Goal: Information Seeking & Learning: Learn about a topic

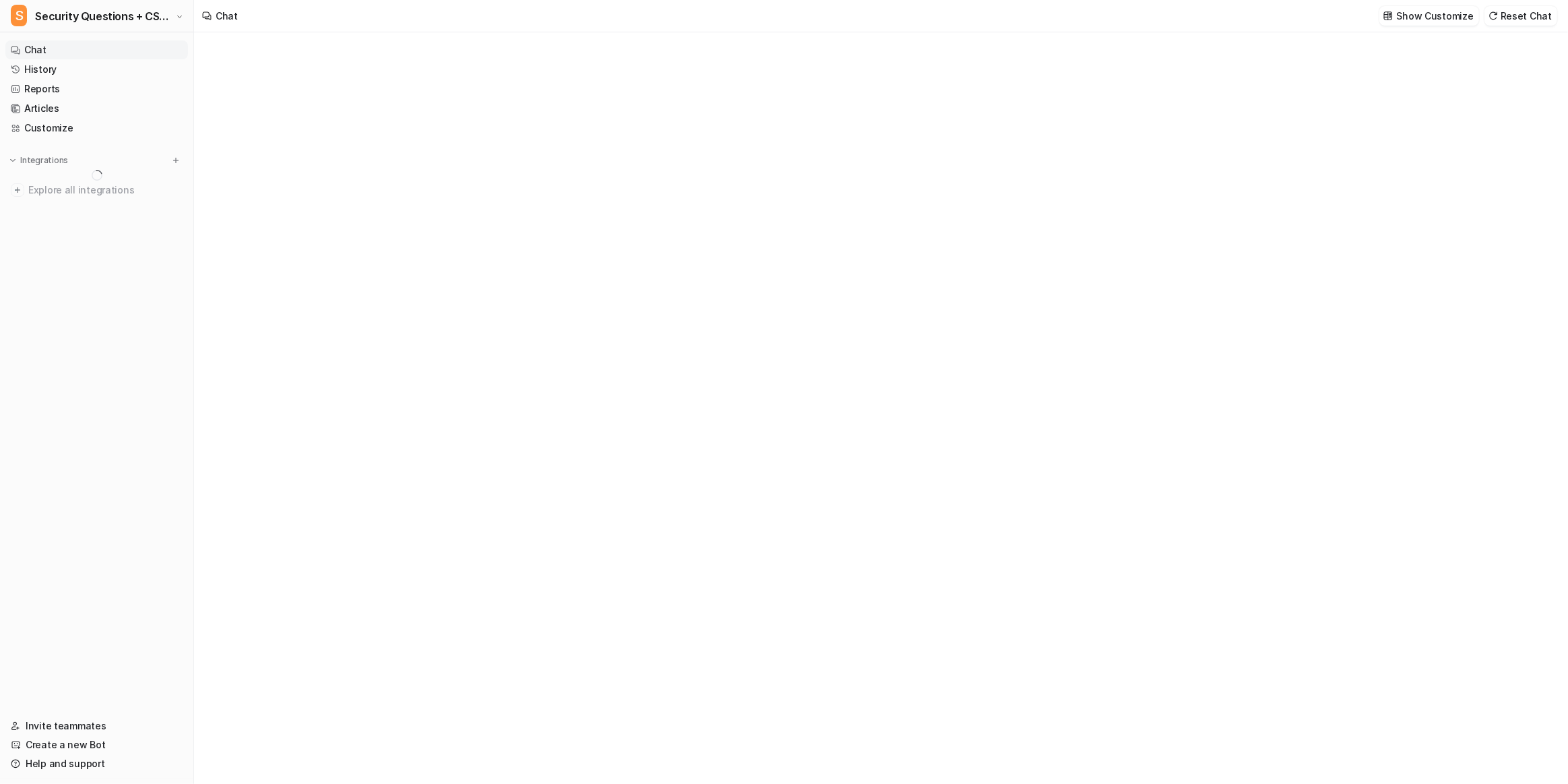
type textarea "**********"
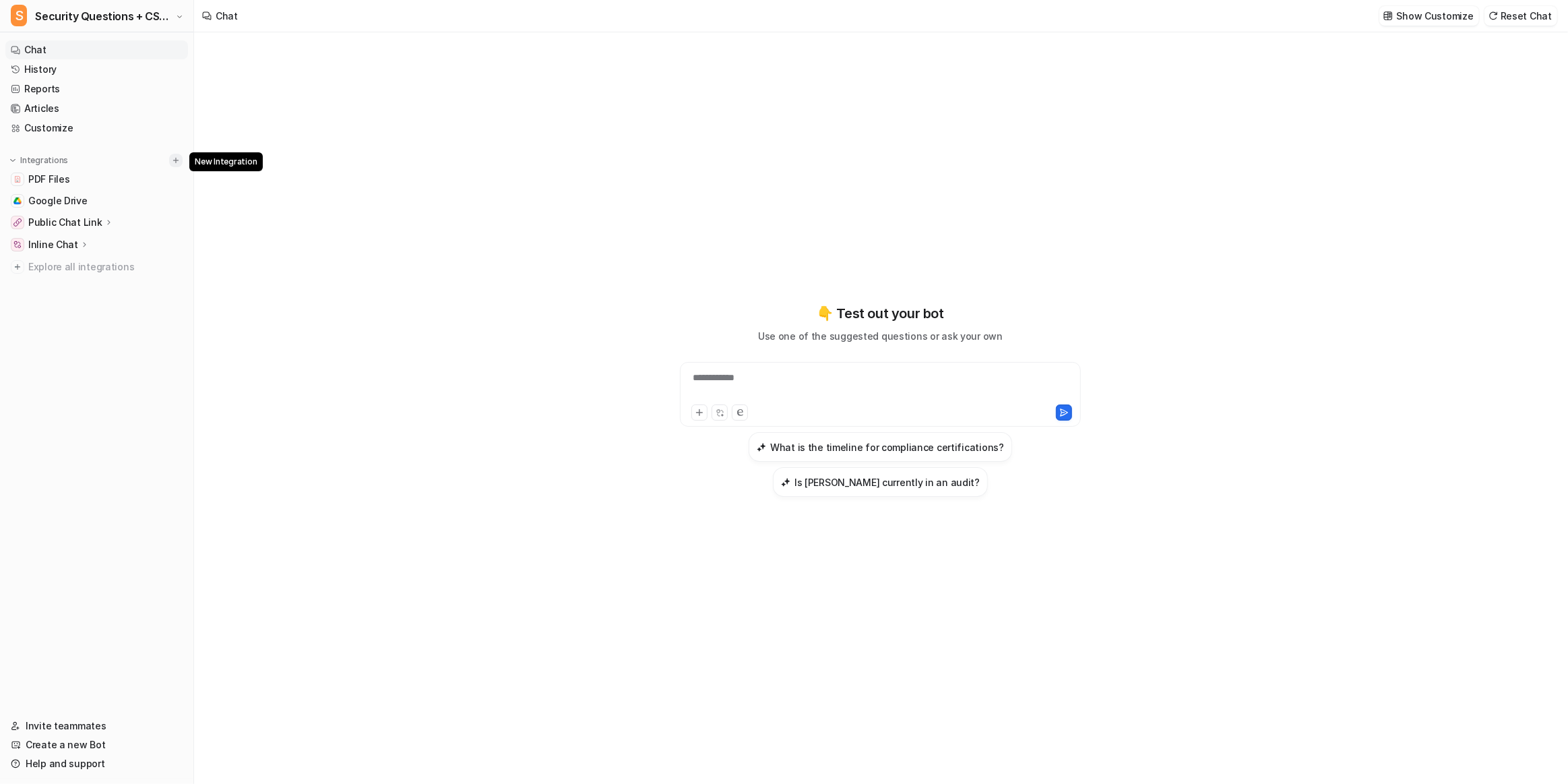
click at [178, 162] on img at bounding box center [176, 161] width 10 height 10
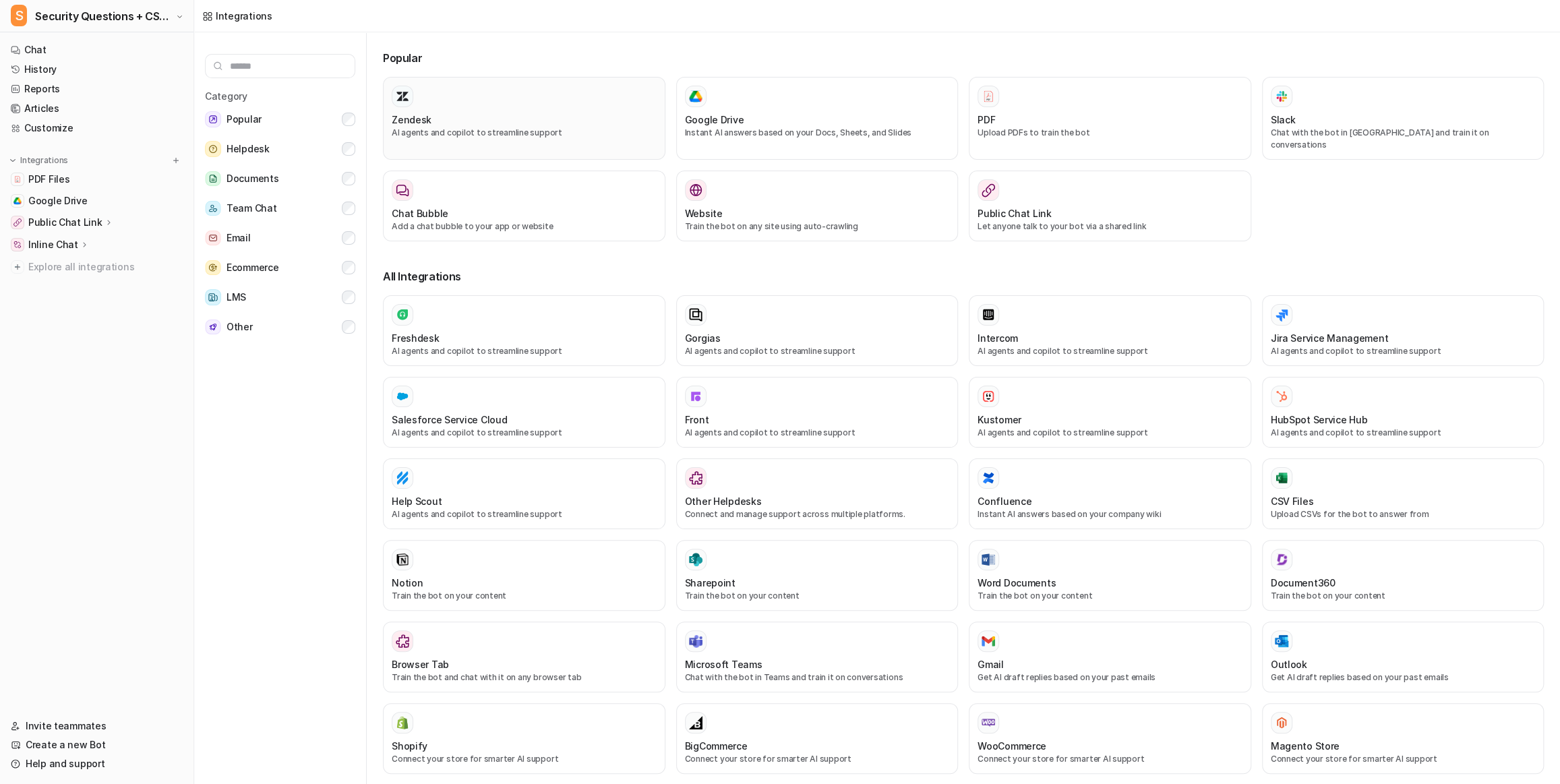
click at [482, 110] on div "Zendesk AI agents and copilot to streamline support" at bounding box center [523, 118] width 265 height 65
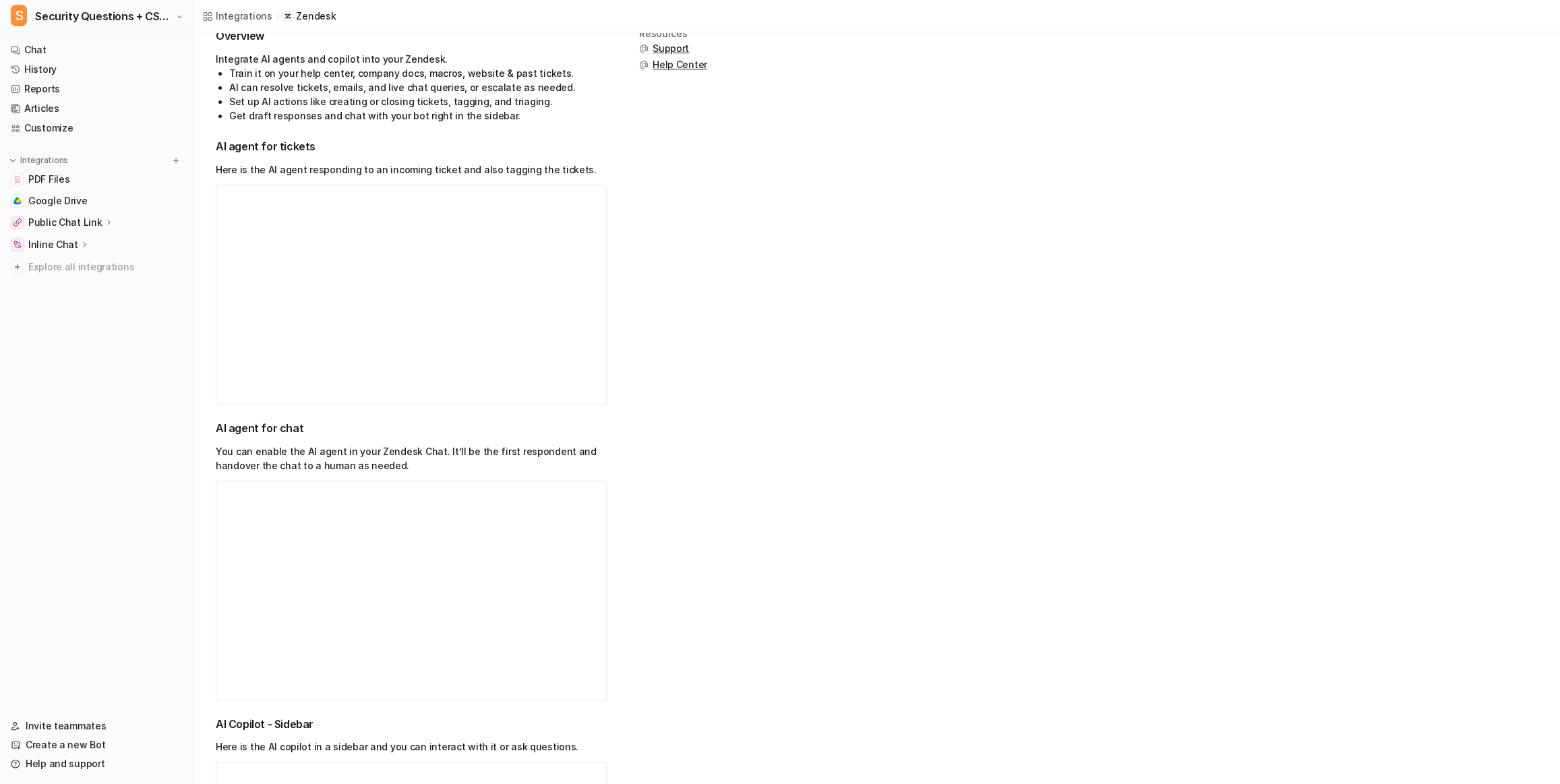
scroll to position [245, 0]
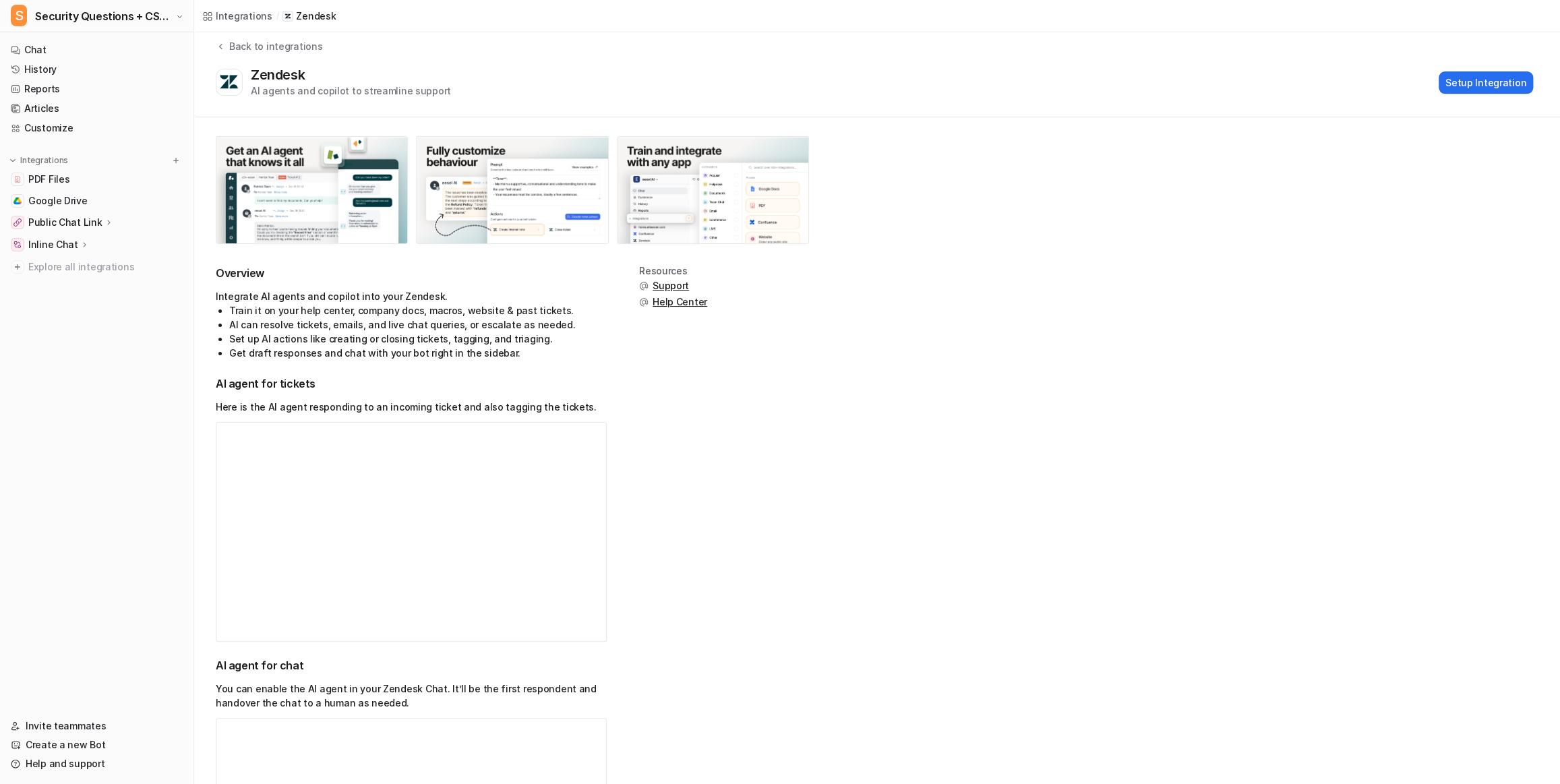
scroll to position [0, 0]
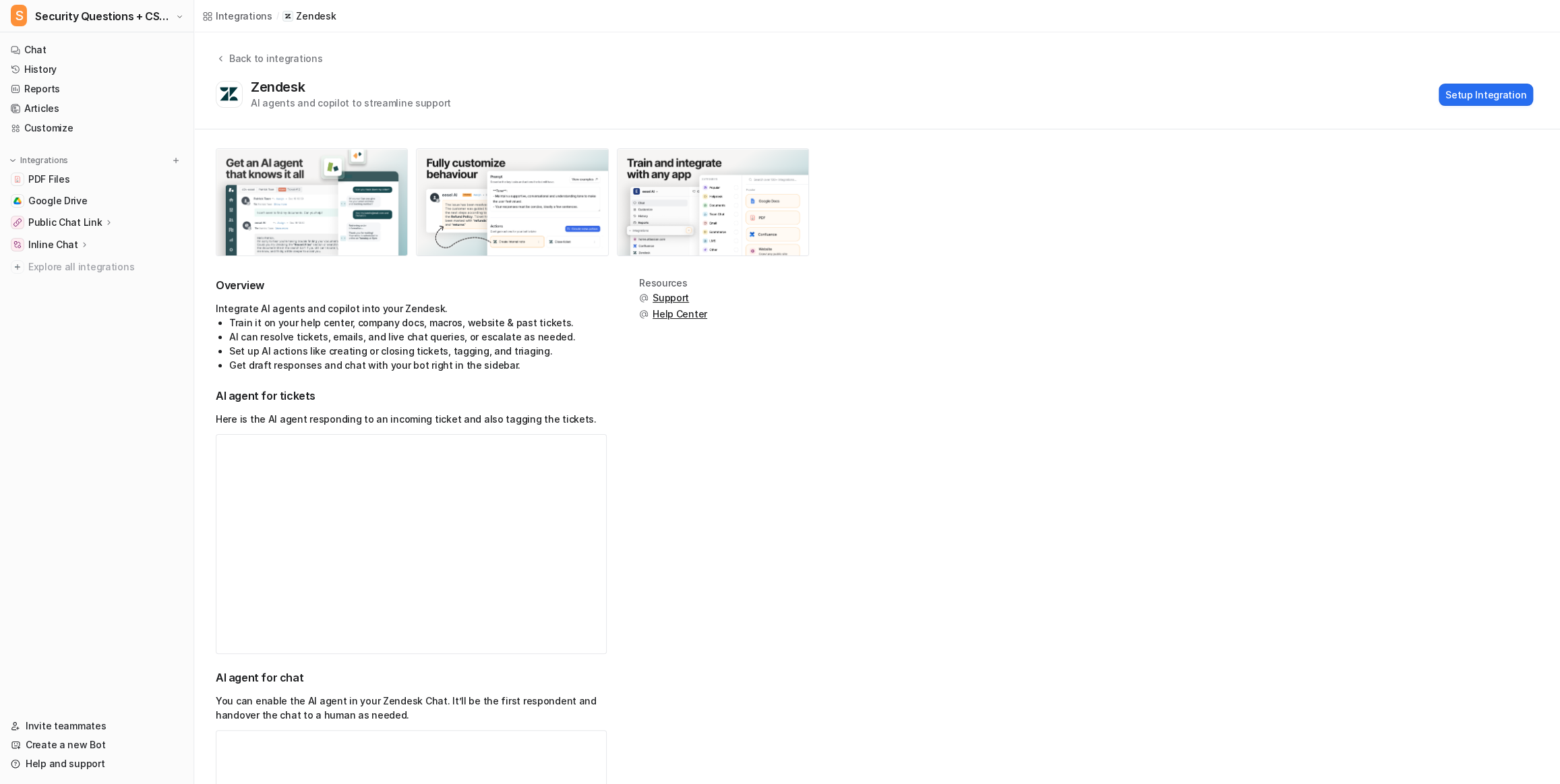
click at [316, 163] on img at bounding box center [312, 202] width 191 height 107
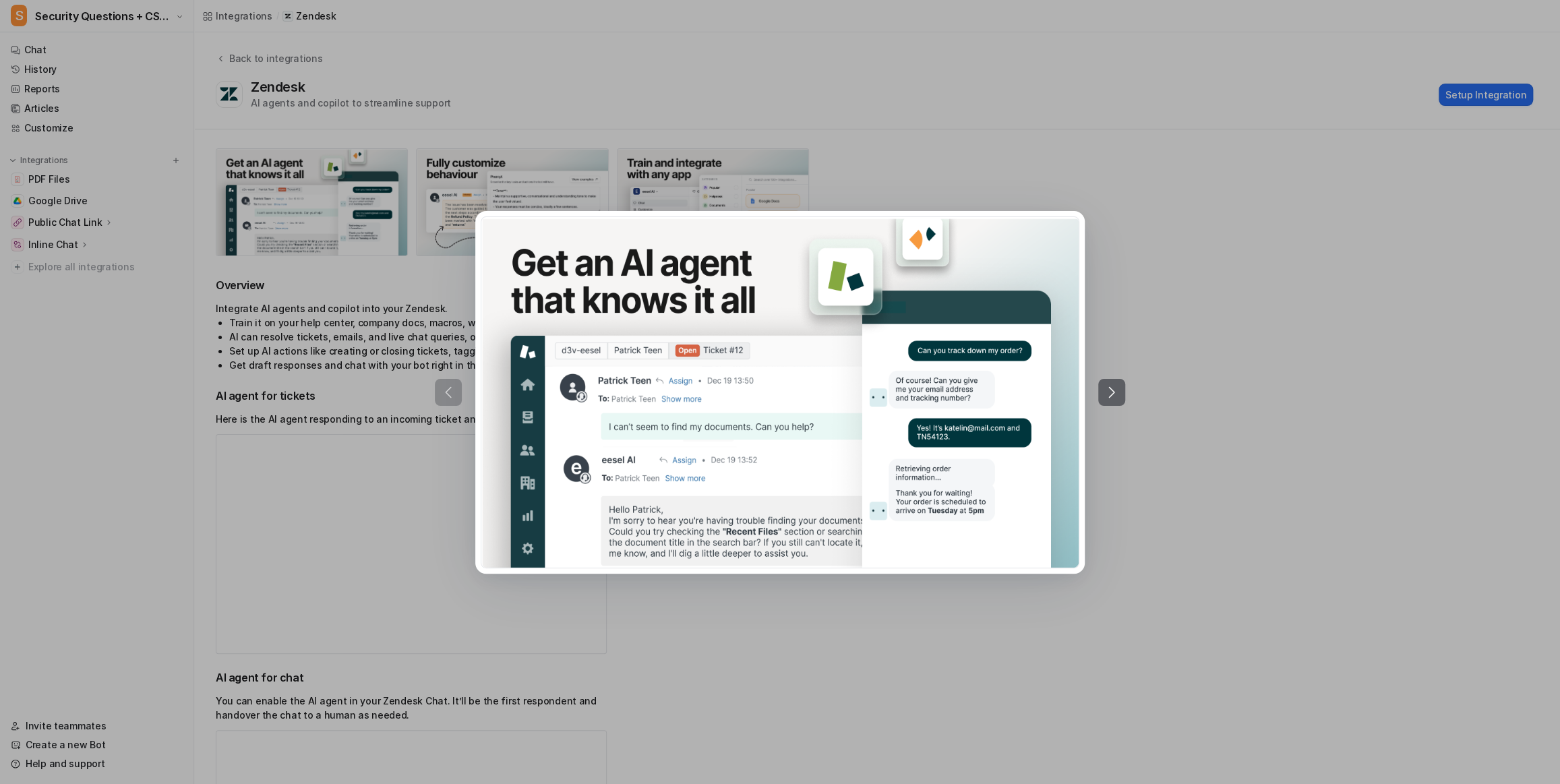
click at [349, 259] on div at bounding box center [780, 392] width 1560 height 784
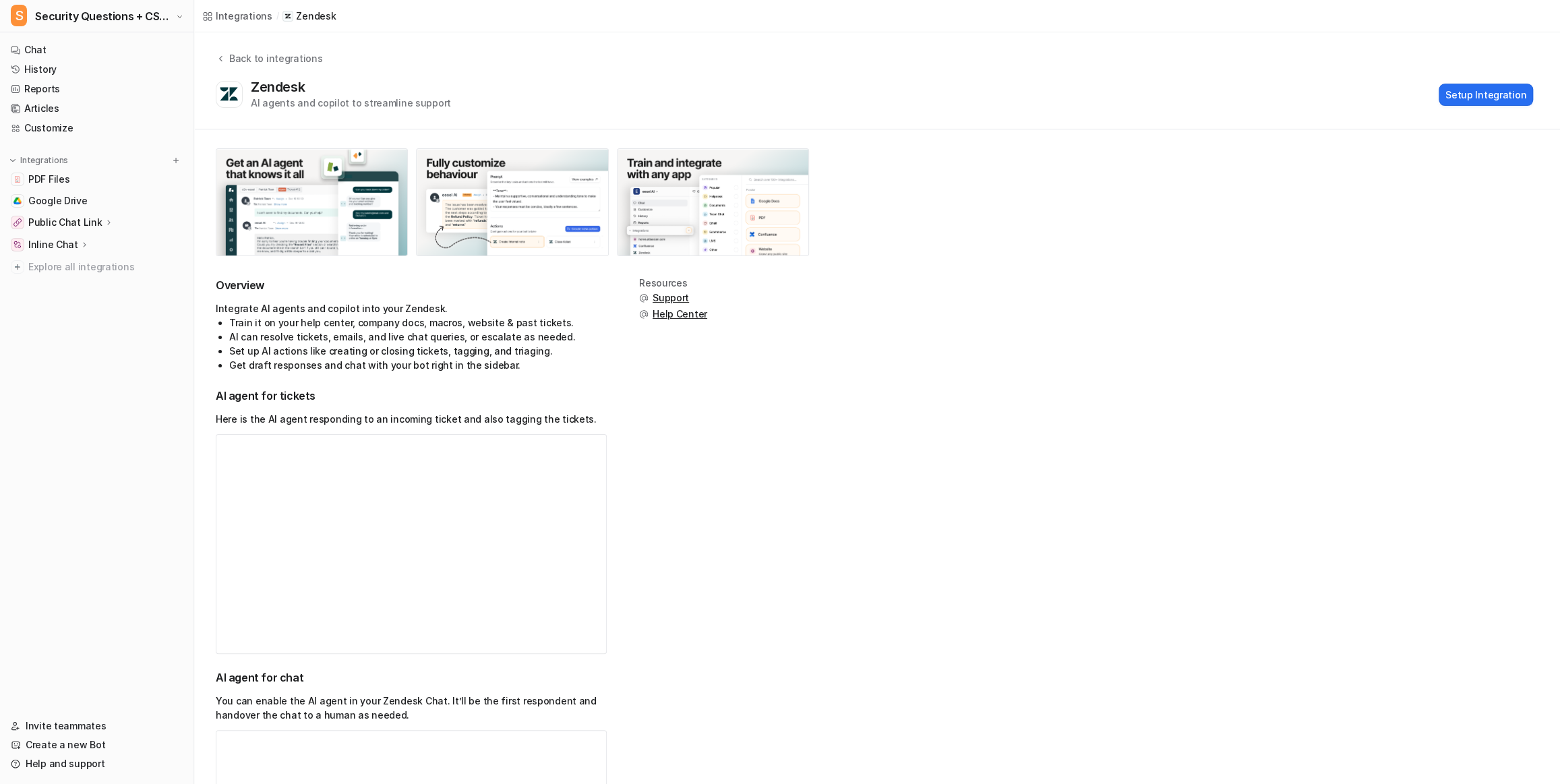
click at [667, 319] on span "Help Center" at bounding box center [680, 314] width 54 height 14
click at [464, 211] on img at bounding box center [512, 202] width 191 height 107
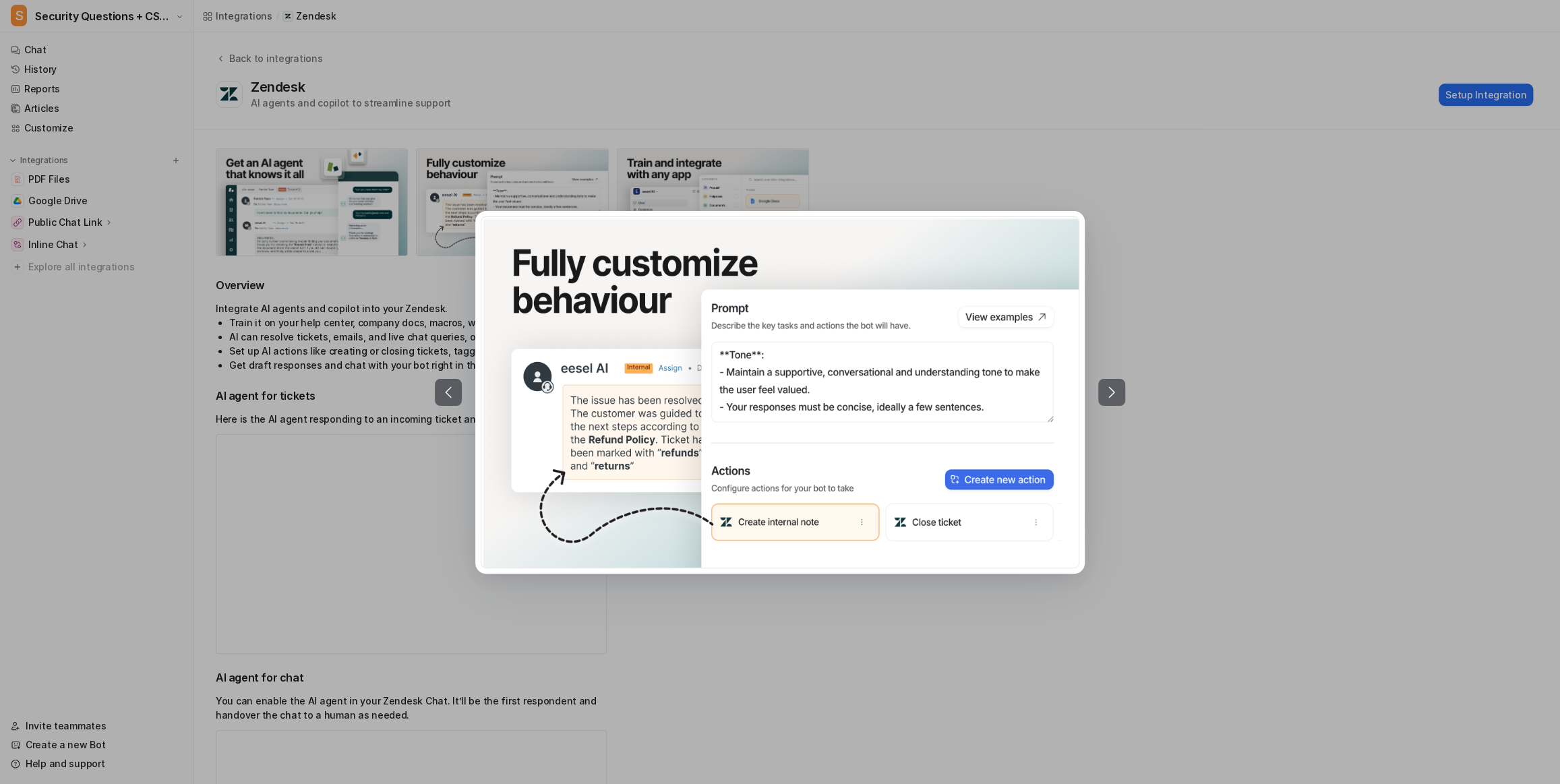
click at [392, 229] on div at bounding box center [780, 392] width 1560 height 784
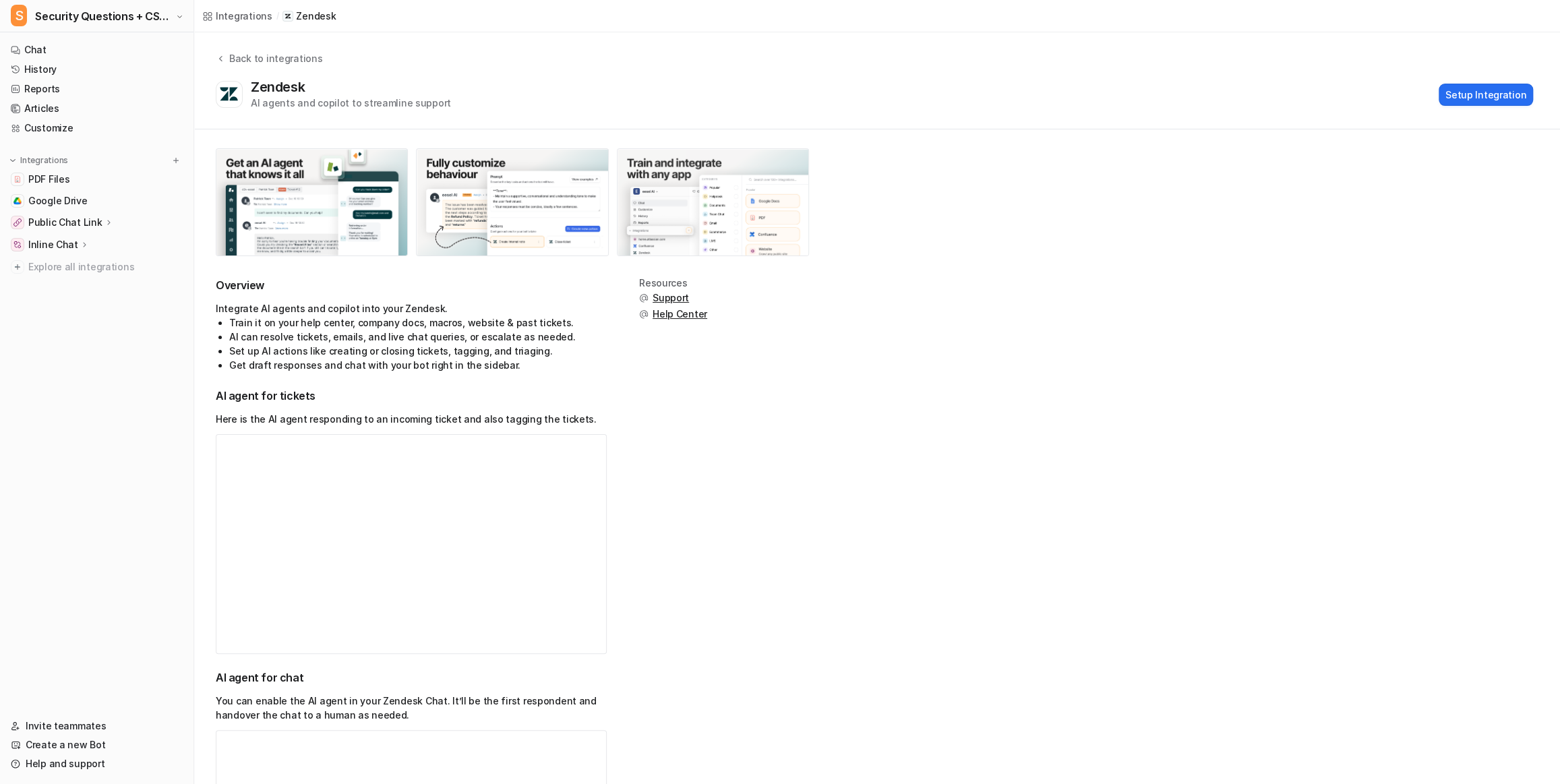
click at [675, 216] on img at bounding box center [713, 202] width 191 height 107
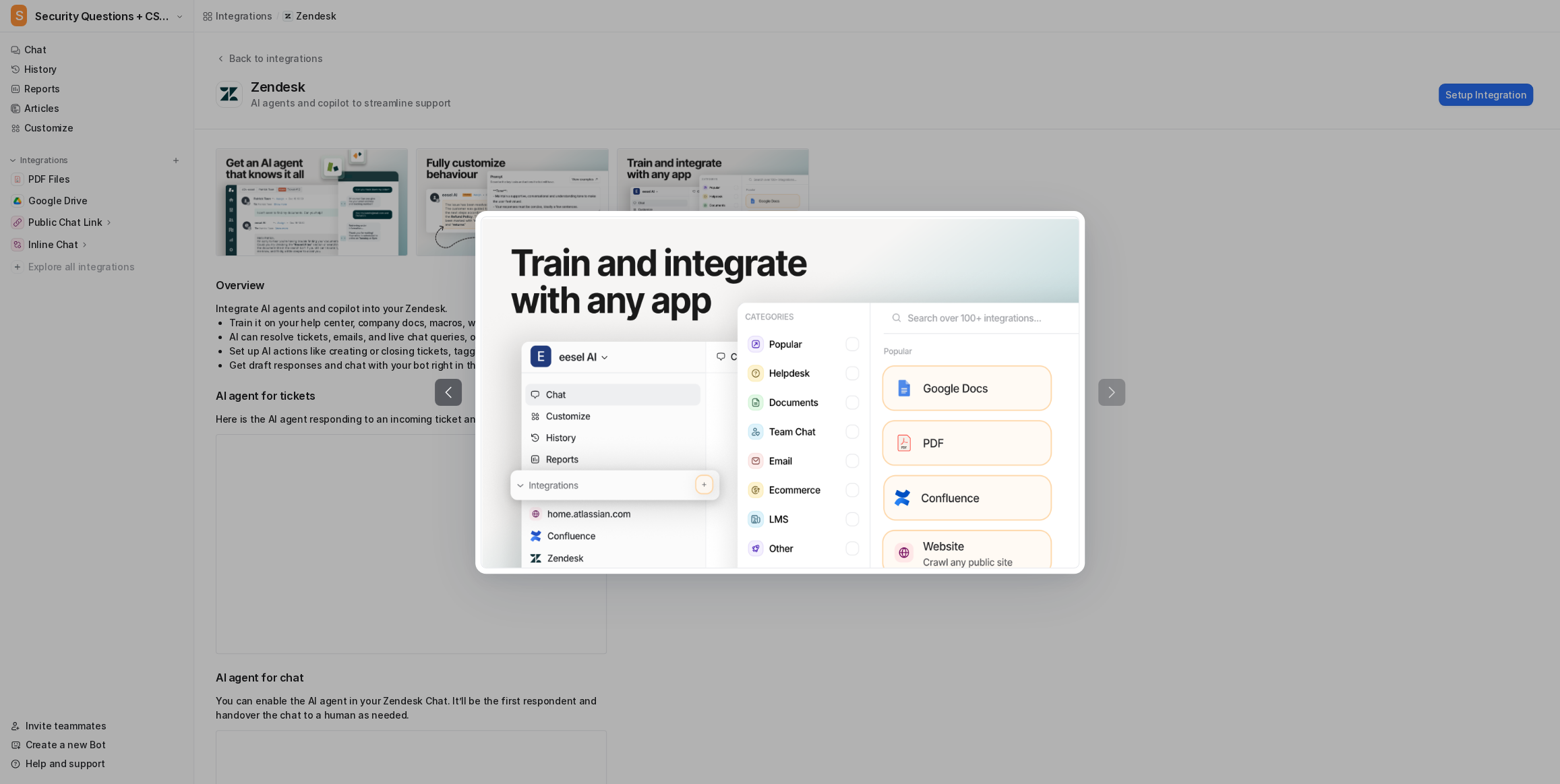
click at [662, 138] on div at bounding box center [780, 392] width 1560 height 784
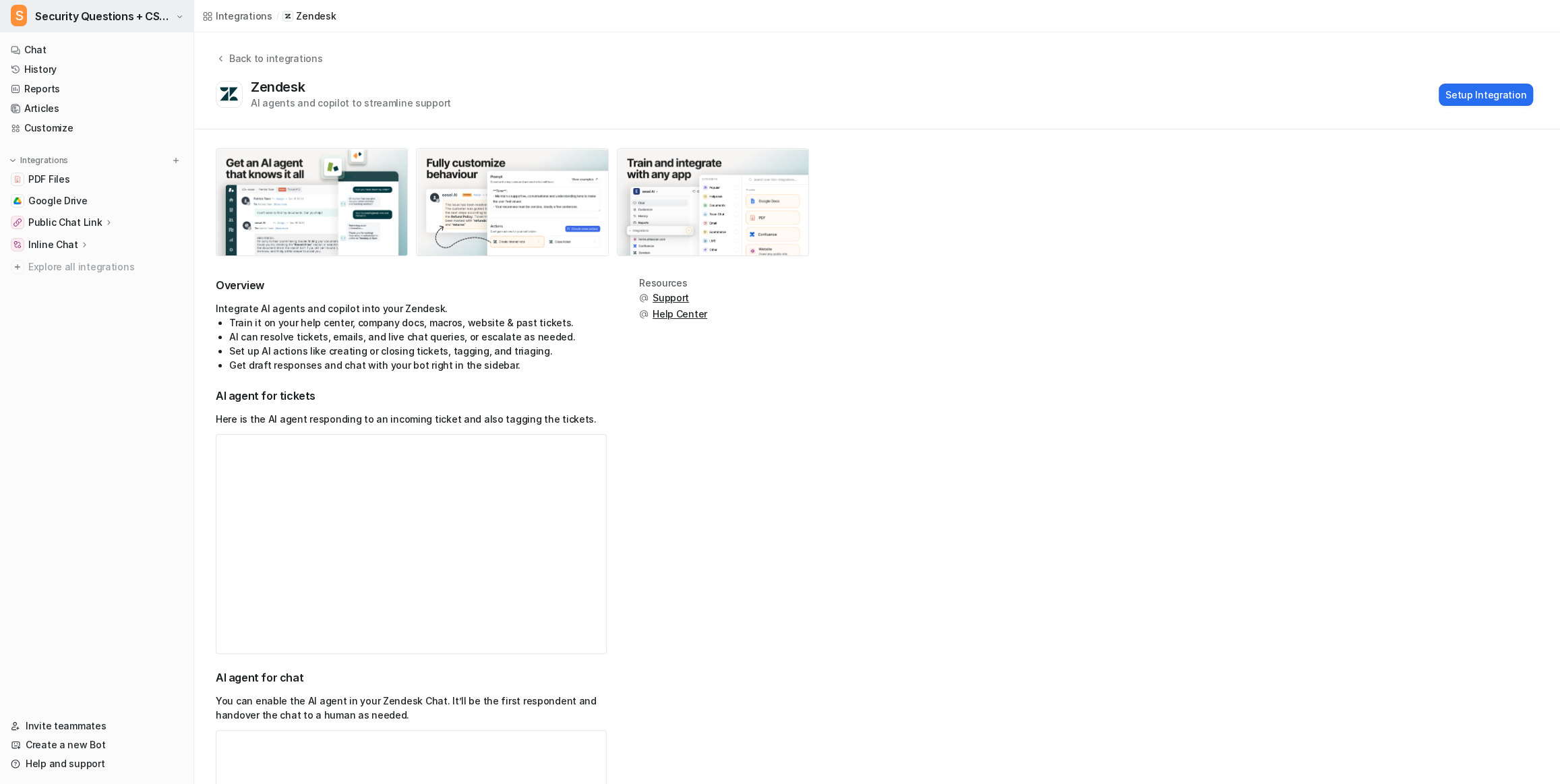
click at [122, 14] on span "Security Questions + CSA for eesel" at bounding box center [104, 16] width 137 height 19
